Goal: Book appointment/travel/reservation

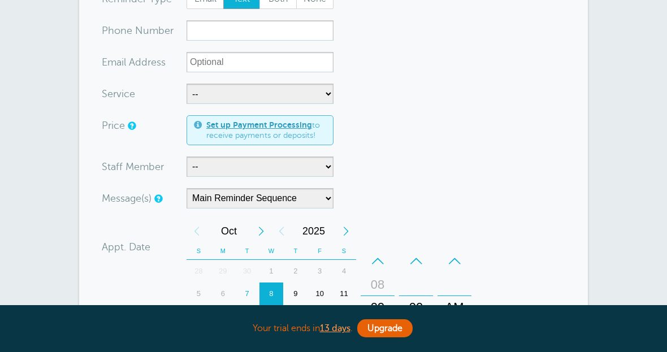
scroll to position [151, 0]
click at [343, 296] on div "11" at bounding box center [344, 294] width 24 height 23
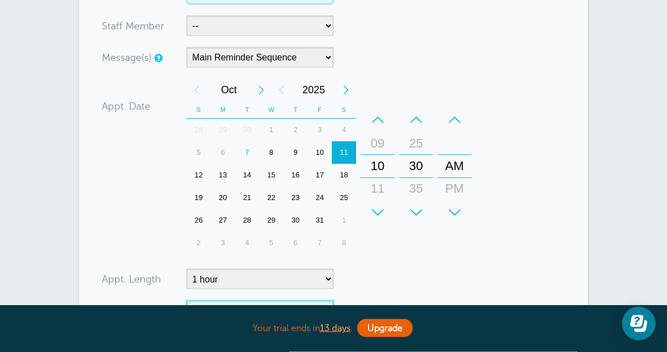
click at [314, 309] on select "No Daily Weekly Every 2 weeks Every 3 weeks Every 4 weeks Monthly Every 5 weeks…" at bounding box center [259, 311] width 147 height 20
select select "RRULE:FREQ=WEEKLY"
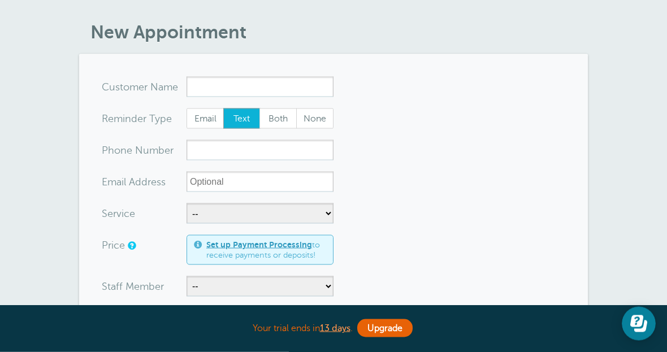
scroll to position [33, 0]
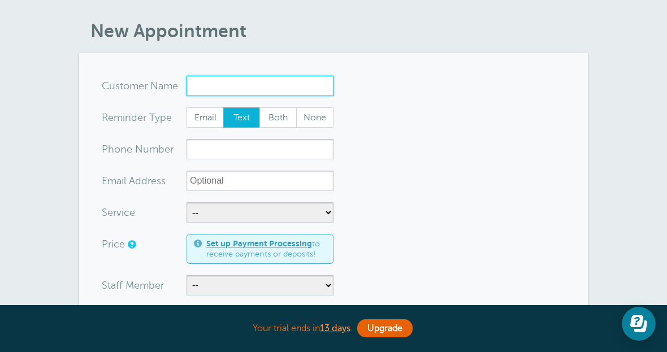
click at [288, 79] on input "x-no-autofill" at bounding box center [259, 86] width 147 height 20
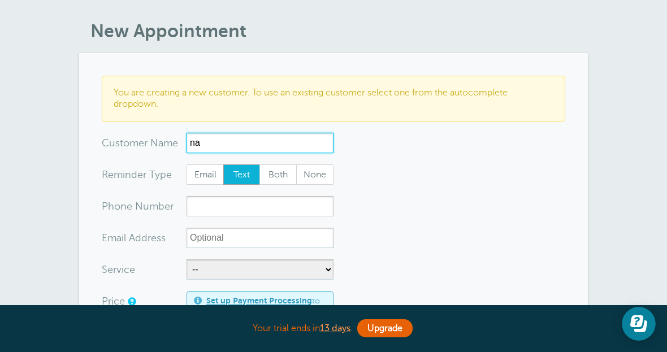
type input "n"
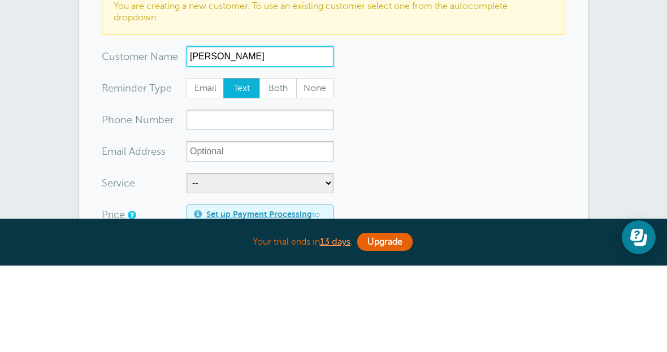
type input "Natalie"
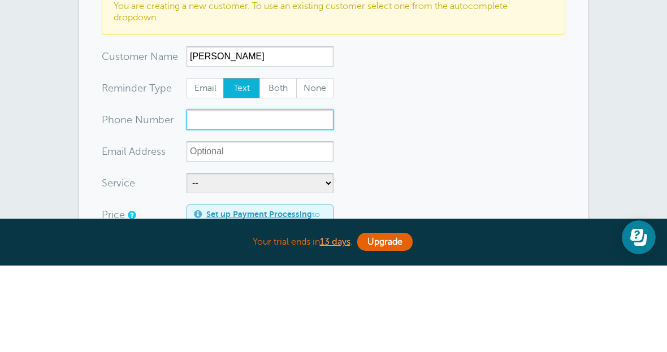
click at [300, 196] on input "xxx-no-autofill" at bounding box center [259, 206] width 147 height 20
type input "6"
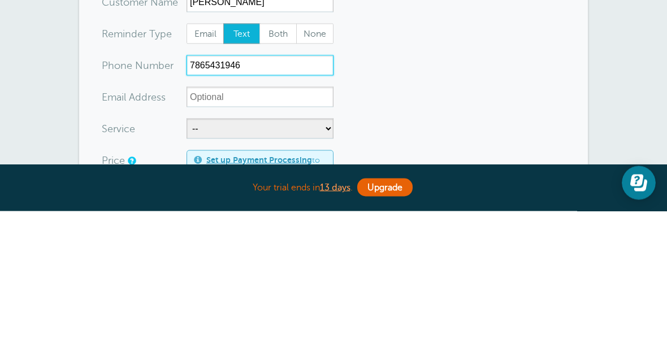
type input "7865431946"
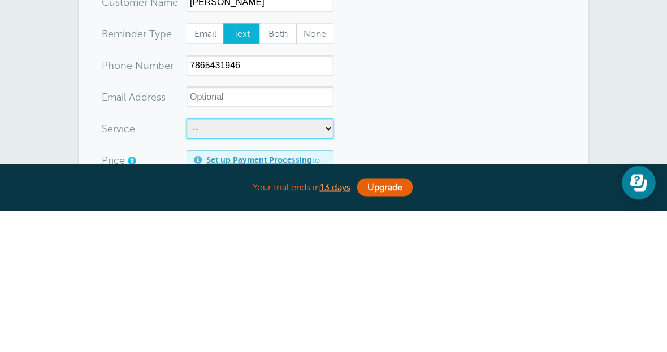
click at [311, 259] on select "-- Evaluation" at bounding box center [259, 269] width 147 height 20
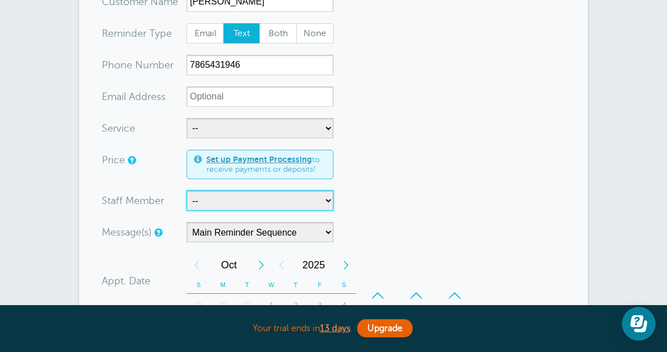
click at [297, 205] on select "-- Cristina" at bounding box center [259, 200] width 147 height 20
select select "21707"
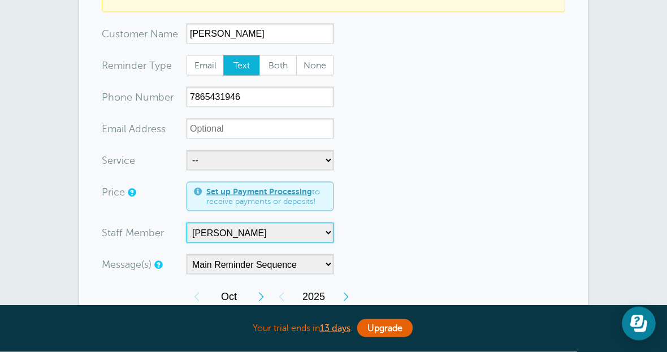
scroll to position [143, 0]
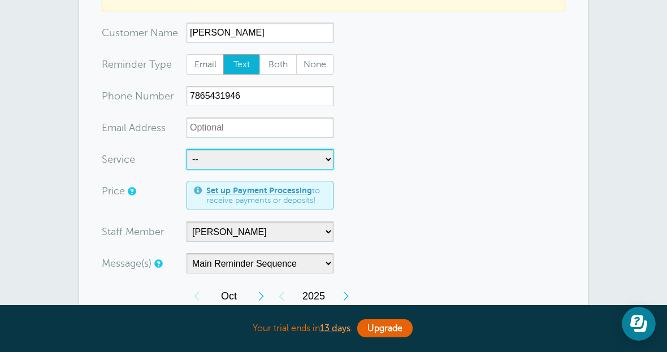
click at [293, 159] on select "-- Evaluation" at bounding box center [259, 159] width 147 height 20
select select "28430"
click at [313, 158] on select "-- Evaluation" at bounding box center [259, 159] width 147 height 20
select select
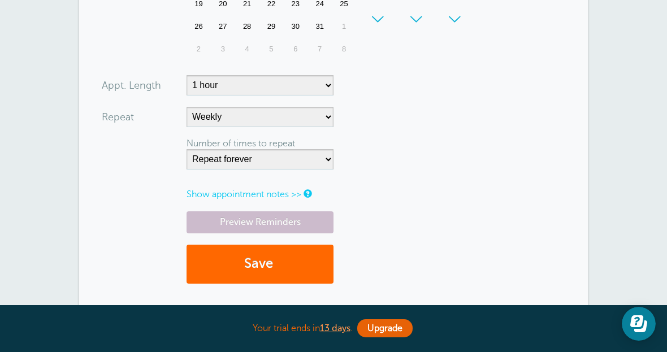
scroll to position [543, 0]
click at [293, 265] on button "Save" at bounding box center [259, 263] width 147 height 39
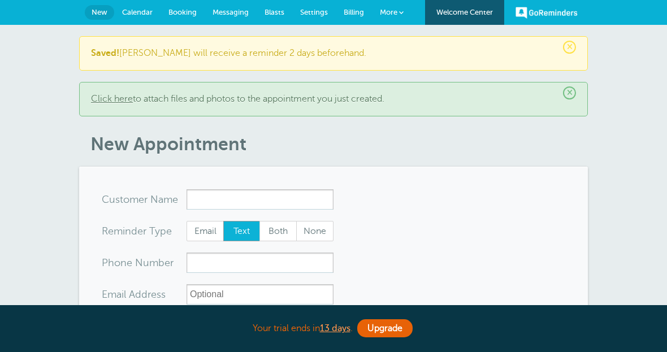
click at [148, 11] on span "Calendar" at bounding box center [137, 12] width 31 height 8
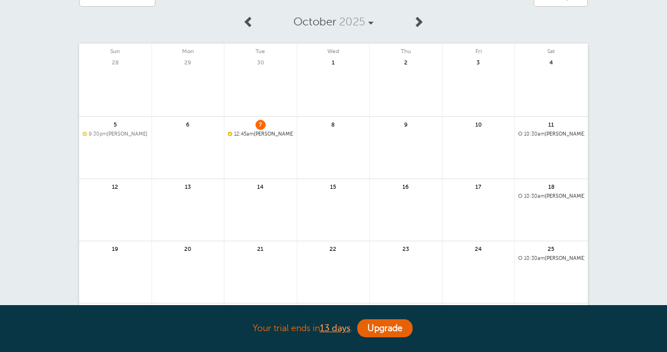
scroll to position [61, 0]
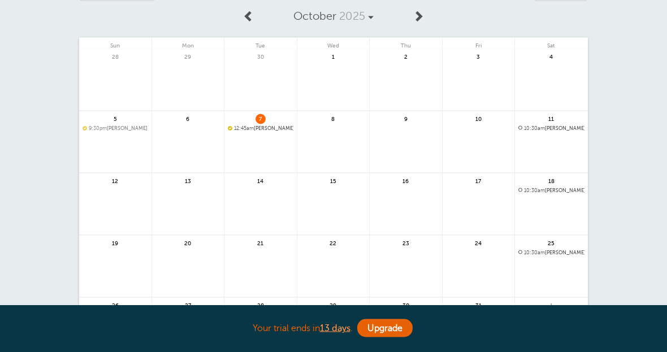
click at [558, 128] on span "10:30am Natalie with Cristina | Weekly" at bounding box center [551, 128] width 66 height 6
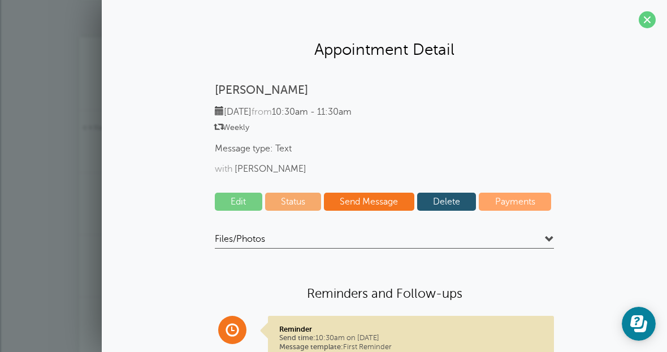
scroll to position [0, 0]
click at [65, 295] on div "Agenda Day Week Month (full view) Month (condensed) Add a filter Customer Searc…" at bounding box center [333, 204] width 667 height 482
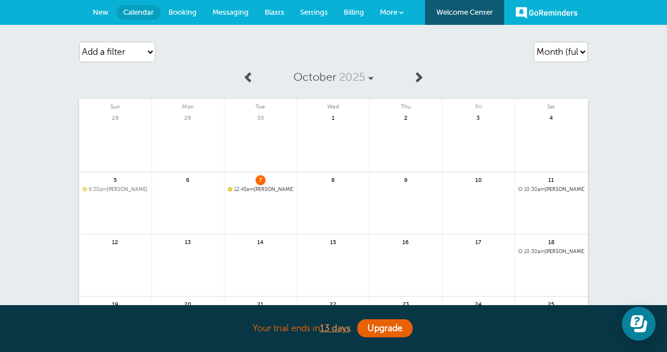
click at [186, 2] on link "Booking" at bounding box center [182, 12] width 44 height 25
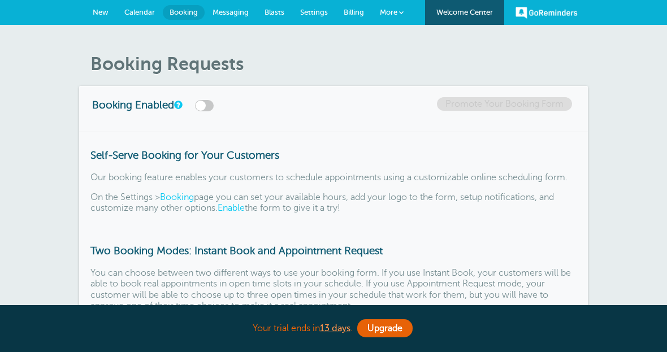
click at [317, 23] on link "Settings" at bounding box center [314, 12] width 44 height 25
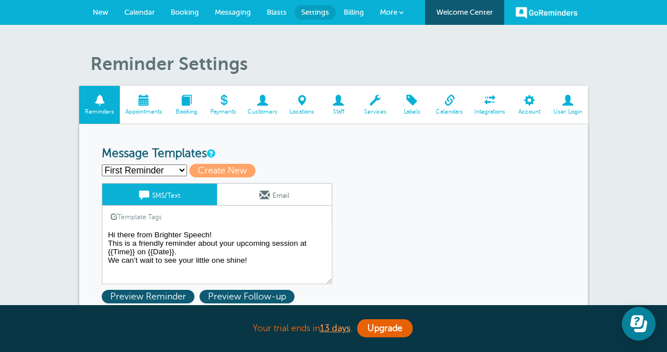
click at [141, 105] on span at bounding box center [144, 100] width 48 height 11
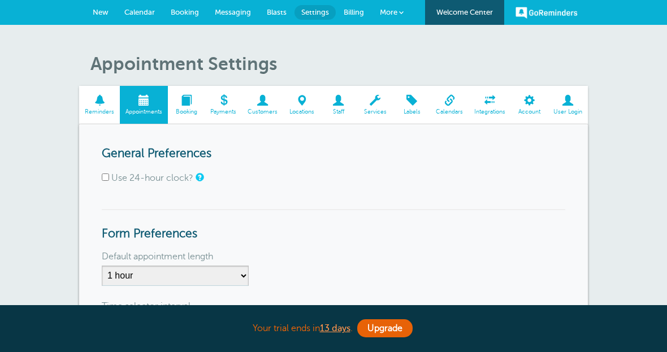
click at [191, 100] on span at bounding box center [186, 100] width 37 height 11
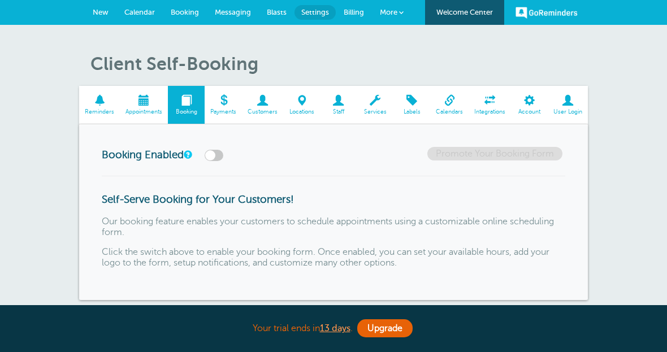
click at [190, 11] on span "Booking" at bounding box center [185, 12] width 28 height 8
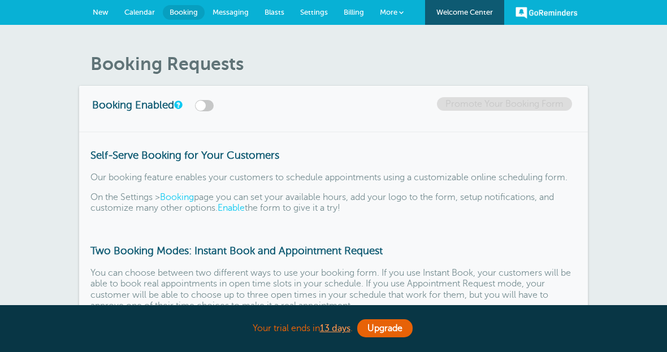
click at [143, 5] on link "Calendar" at bounding box center [139, 12] width 46 height 25
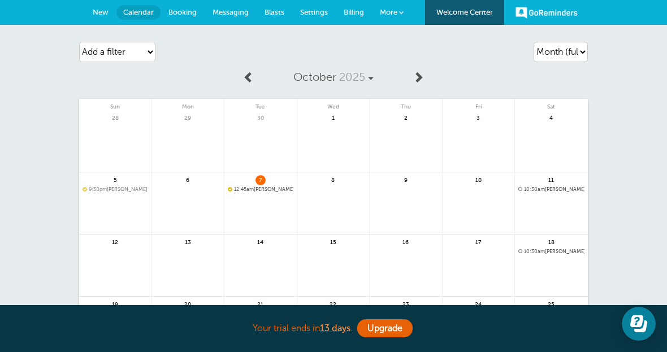
click at [182, 11] on span "Booking" at bounding box center [182, 12] width 28 height 8
